Goal: Information Seeking & Learning: Learn about a topic

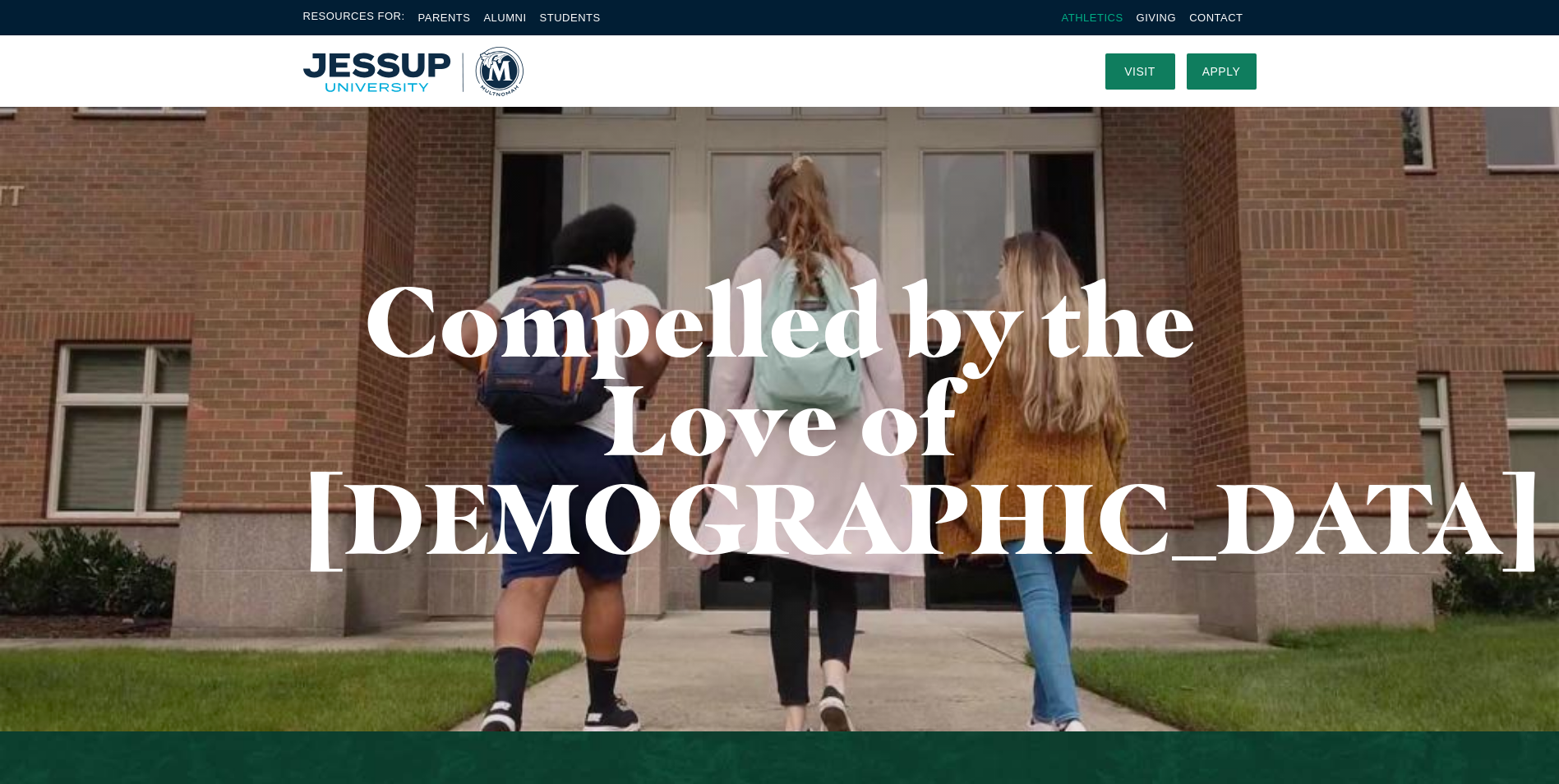
click at [1099, 22] on link "Athletics" at bounding box center [1092, 17] width 62 height 13
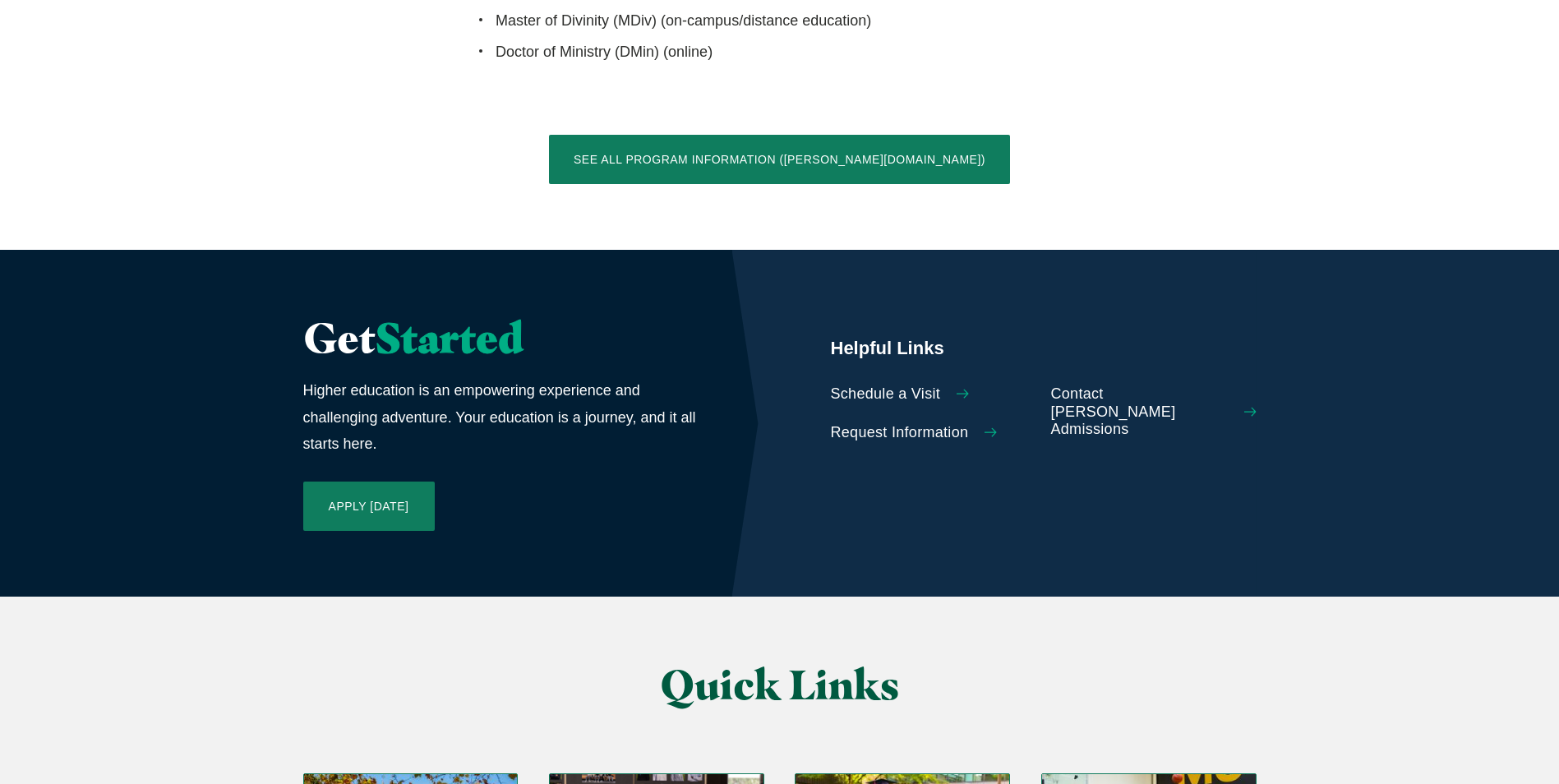
scroll to position [3533, 0]
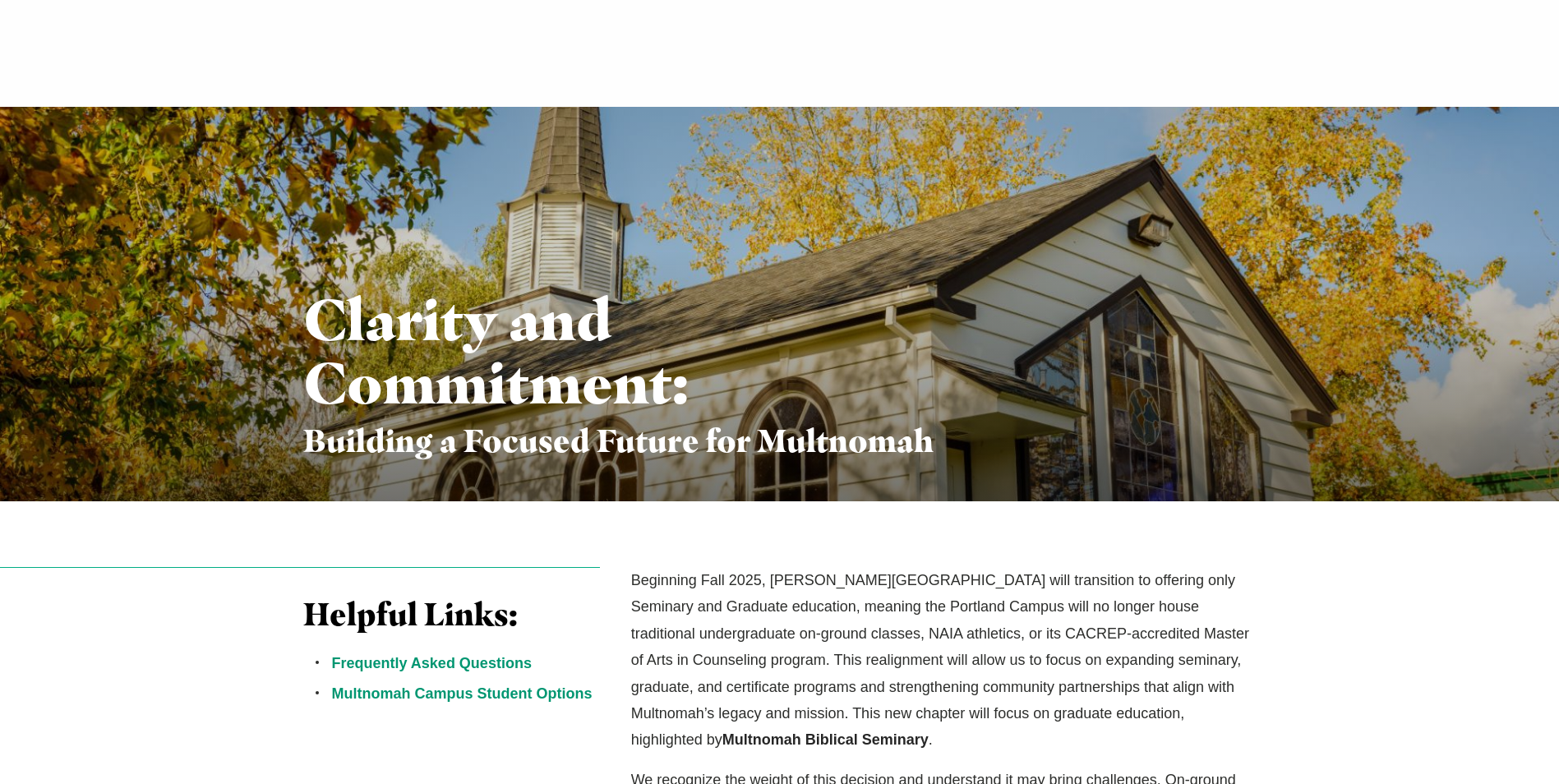
scroll to position [493, 0]
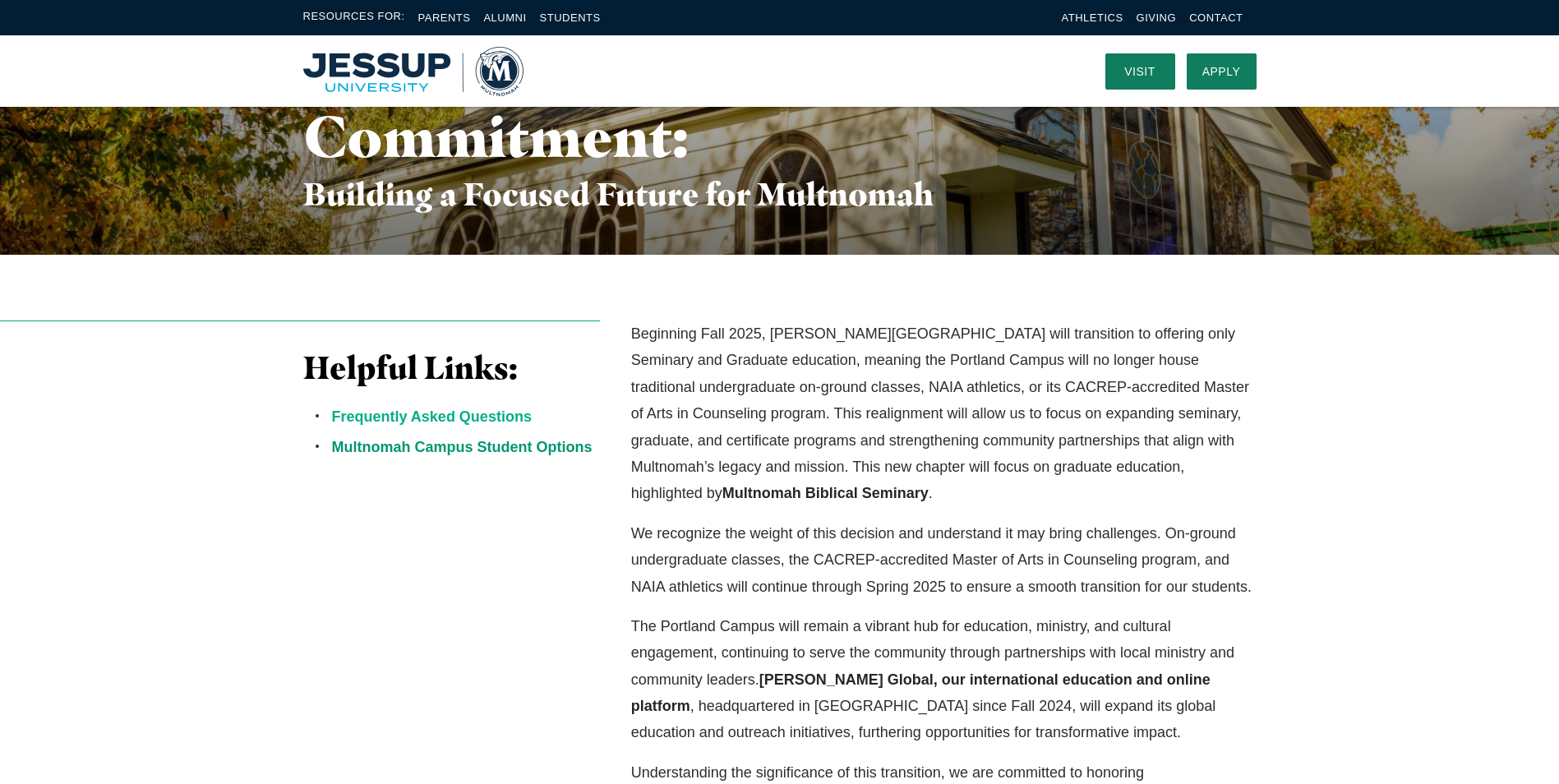
click at [471, 413] on link "Frequently Asked Questions" at bounding box center [432, 416] width 200 height 16
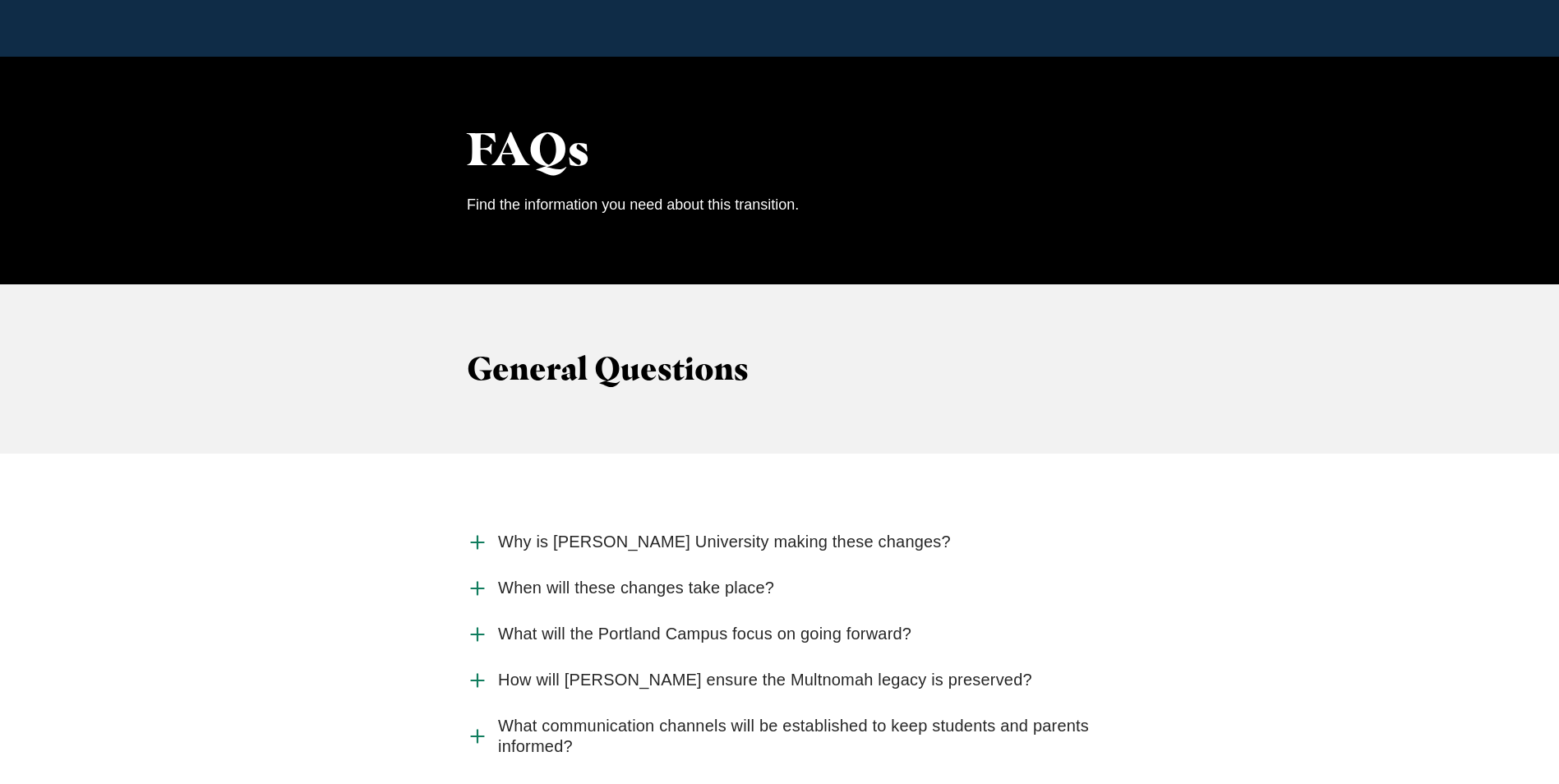
click at [678, 532] on span "Why is [PERSON_NAME] University making these changes?" at bounding box center [724, 542] width 453 height 20
click at [0, 0] on input "Why is [PERSON_NAME] University making these changes?" at bounding box center [0, 0] width 0 height 0
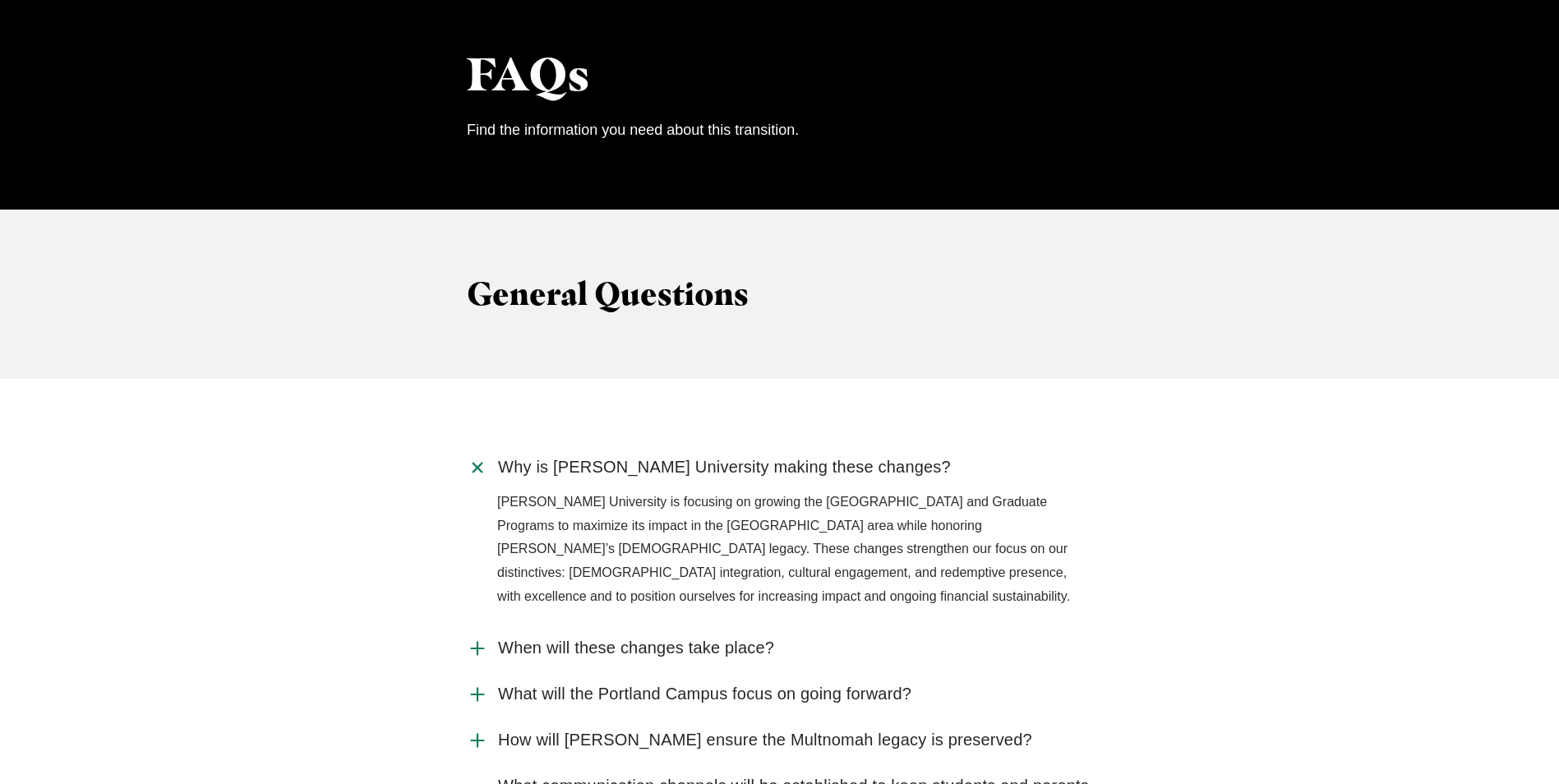
scroll to position [1595, 0]
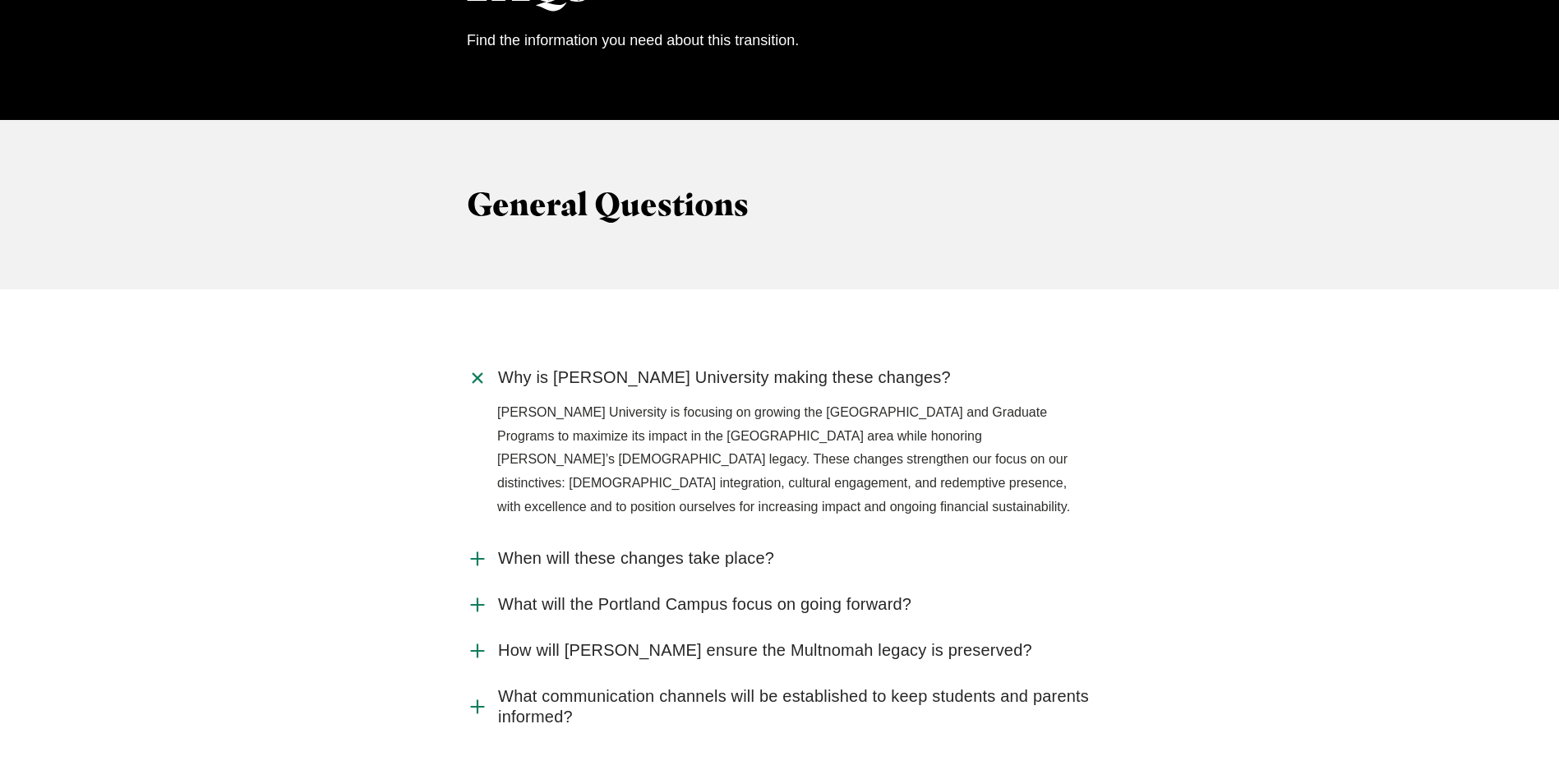
click at [667, 594] on span "What will the Portland Campus focus on going forward?" at bounding box center [705, 603] width 413 height 20
click at [0, 0] on input "What will the Portland Campus focus on going forward?" at bounding box center [0, 0] width 0 height 0
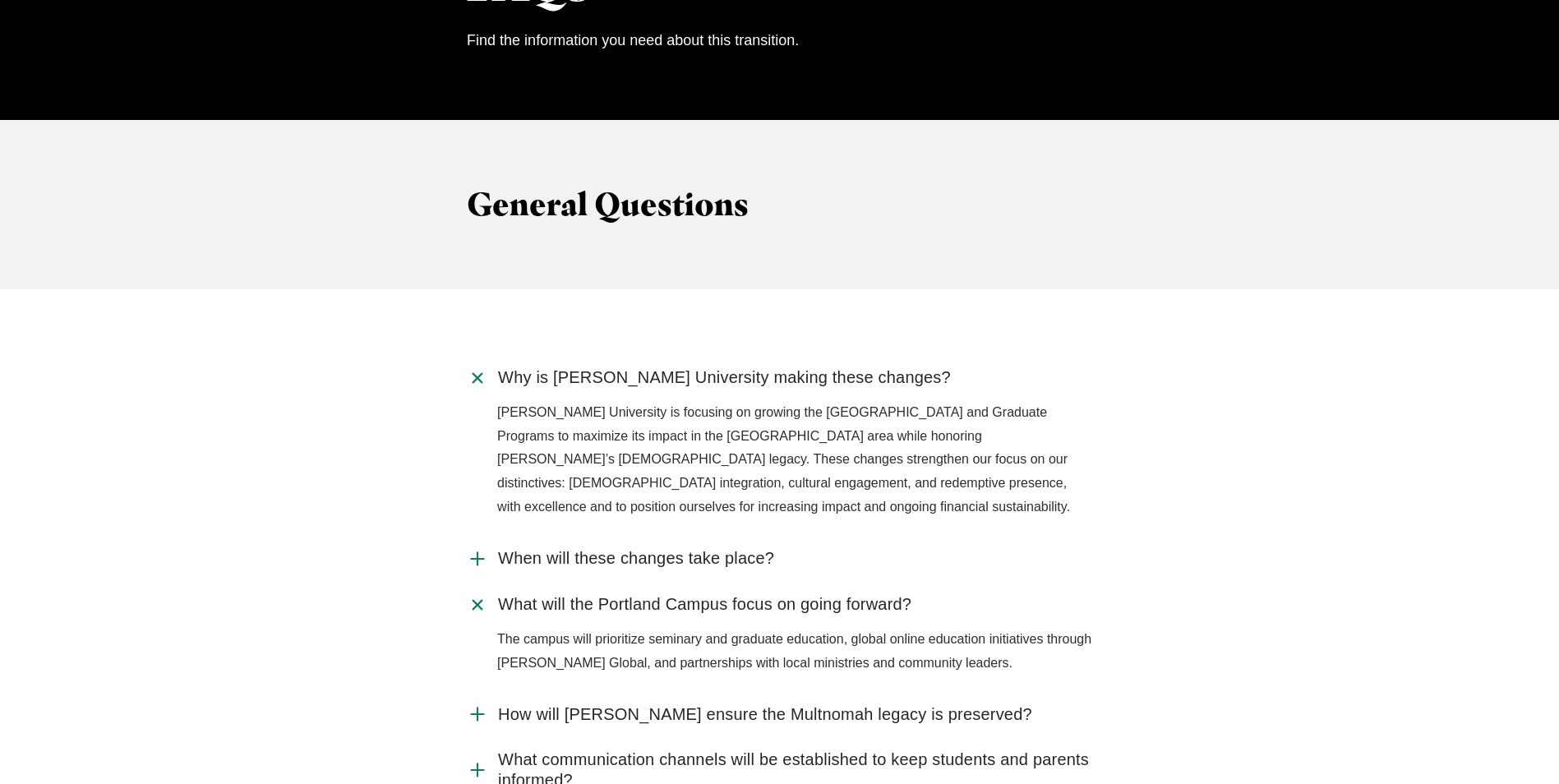
click at [660, 548] on span "When will these changes take place?" at bounding box center [637, 558] width 276 height 20
click at [0, 0] on input "When will these changes take place?" at bounding box center [0, 0] width 0 height 0
